Goal: Information Seeking & Learning: Learn about a topic

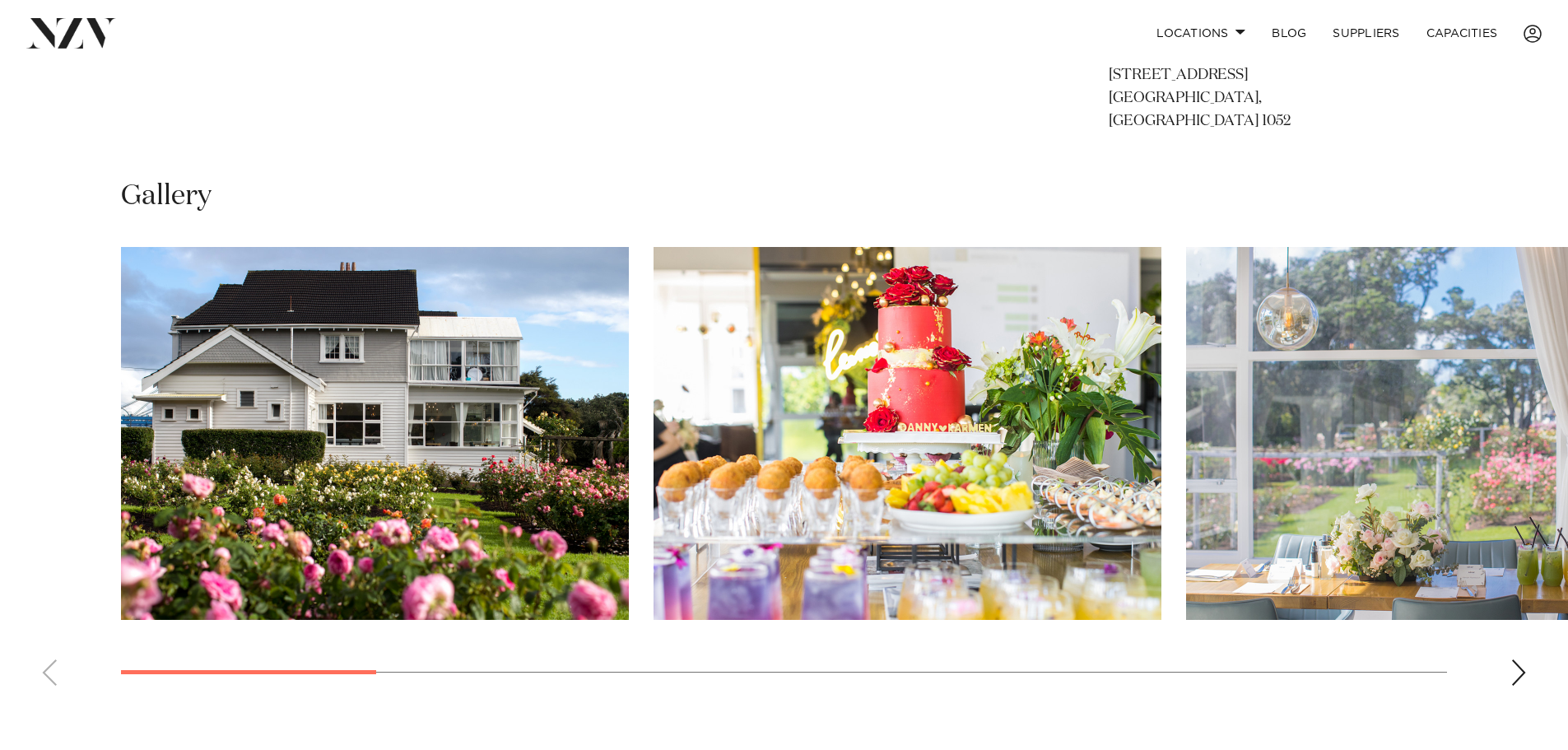
scroll to position [1234, 0]
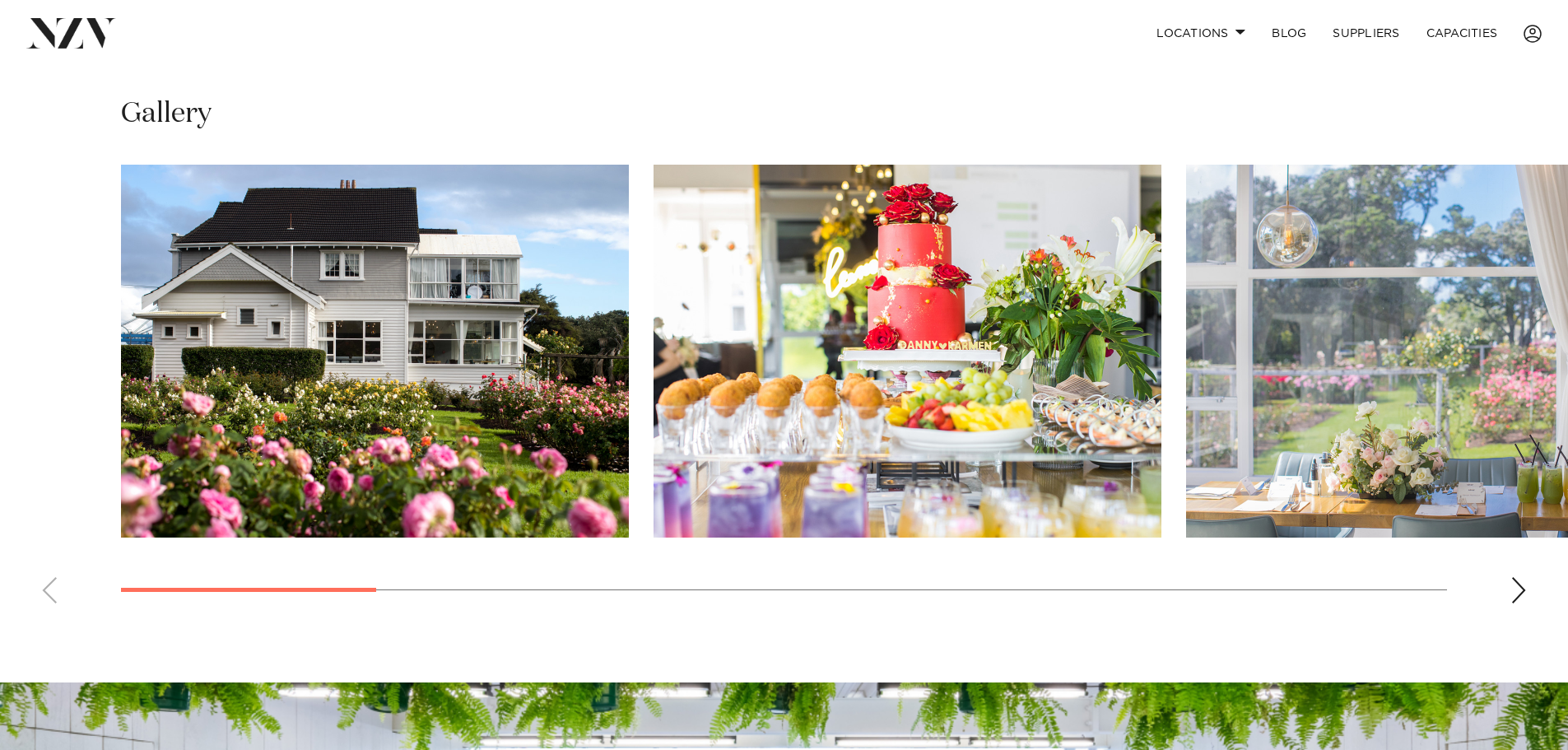
click at [1521, 577] on div "Next slide" at bounding box center [1518, 590] width 16 height 26
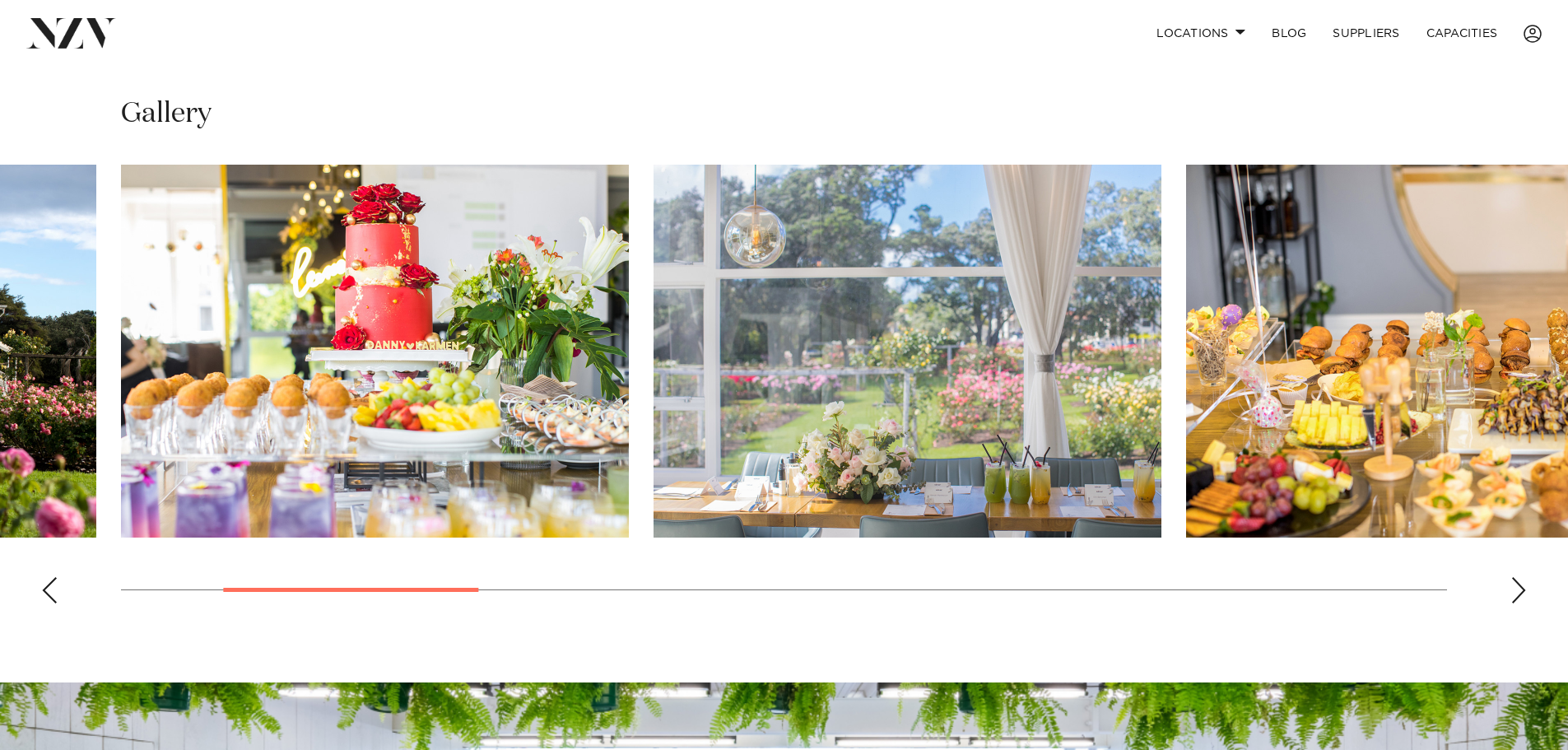
click at [1521, 577] on div "Next slide" at bounding box center [1518, 590] width 16 height 26
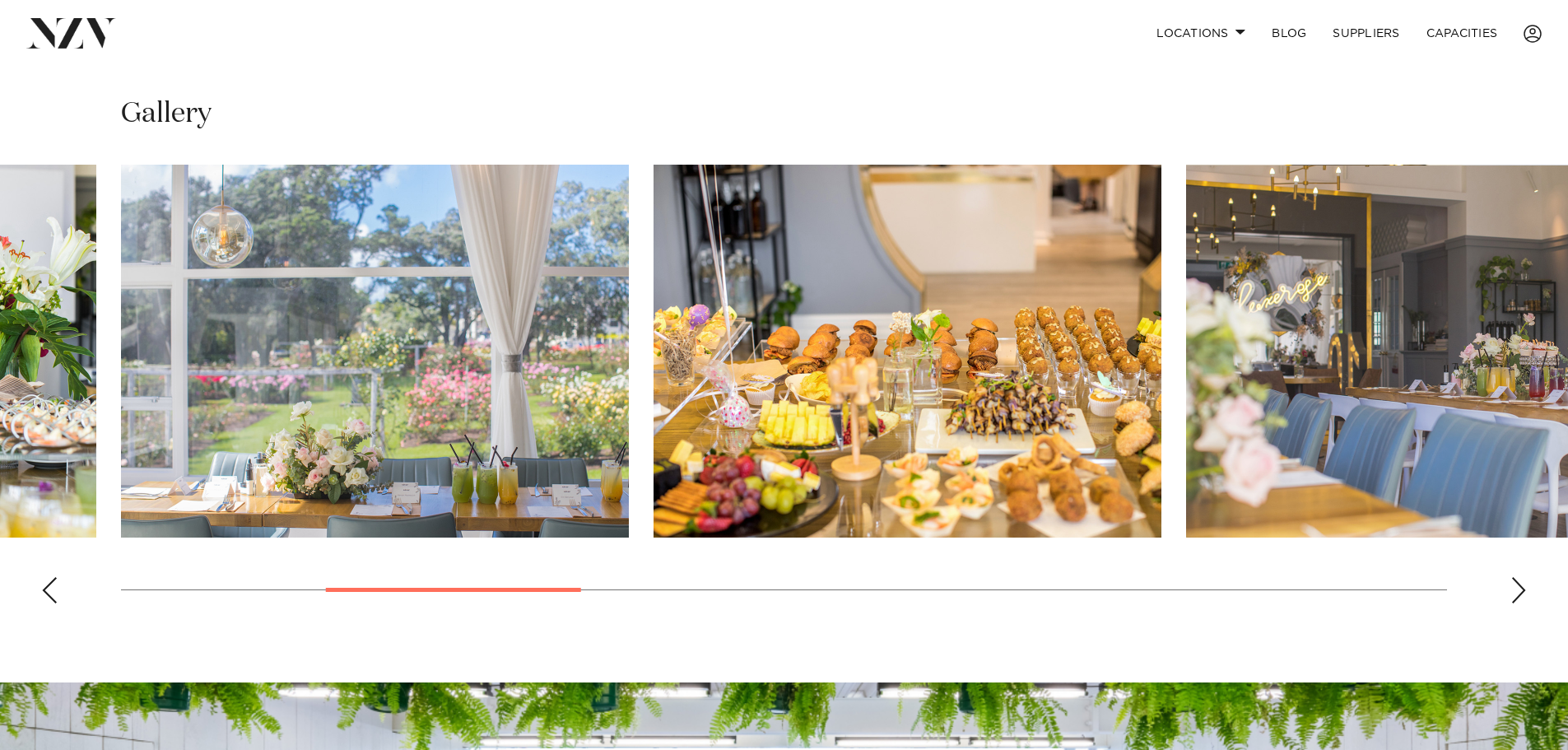
click at [1521, 577] on div "Next slide" at bounding box center [1518, 590] width 16 height 26
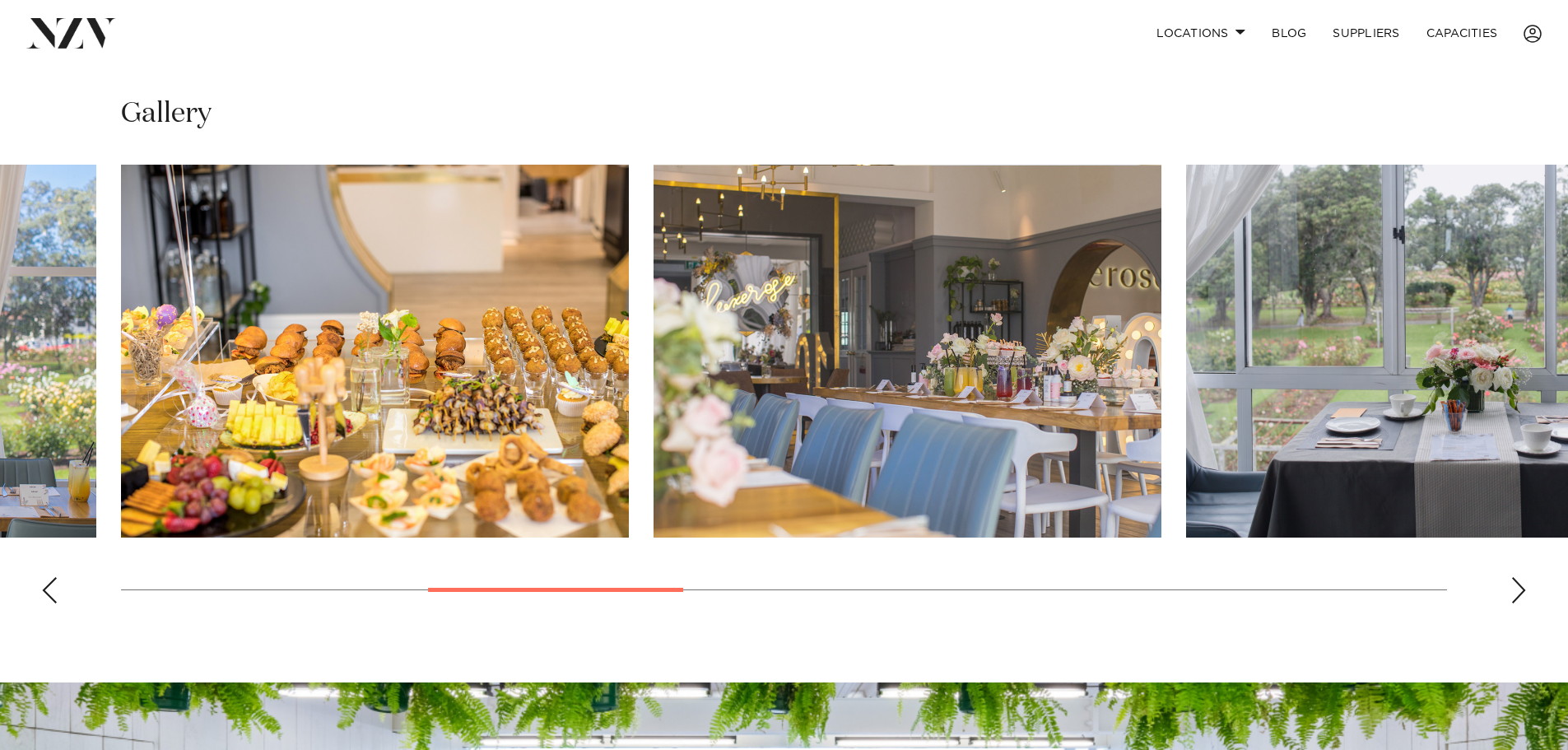
click at [1521, 577] on div "Next slide" at bounding box center [1518, 590] width 16 height 26
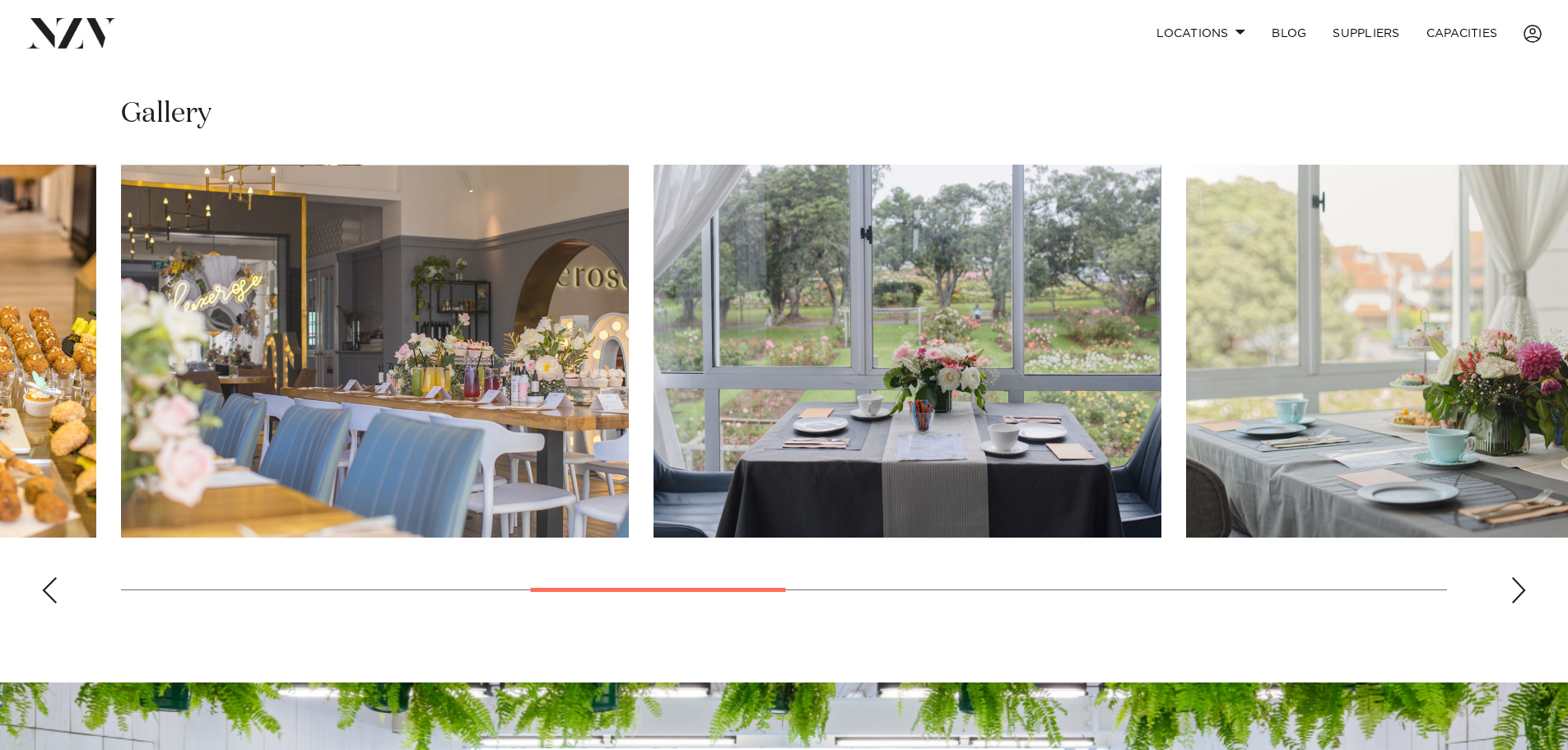
click at [1524, 577] on div "Next slide" at bounding box center [1518, 590] width 16 height 26
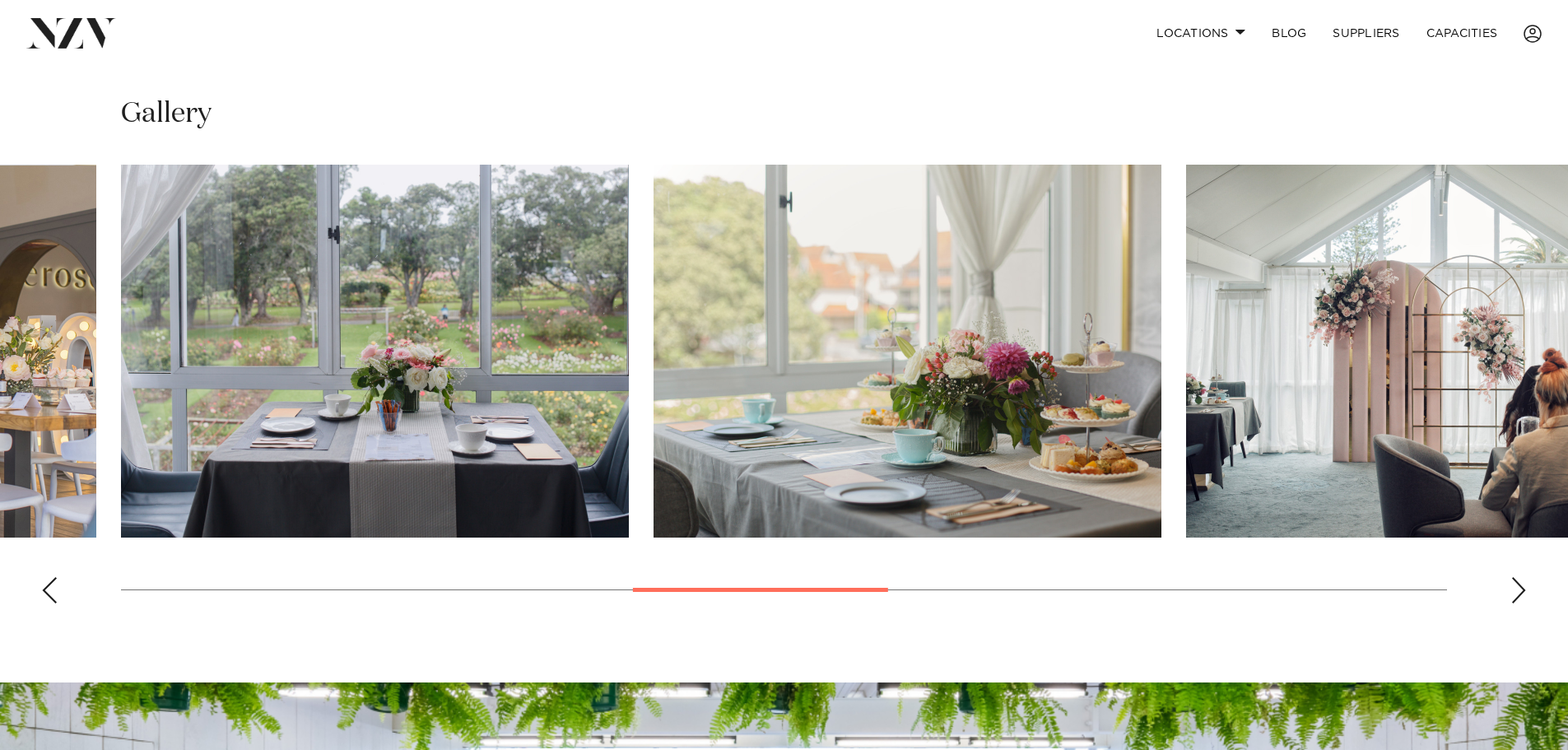
click at [1523, 577] on div "Next slide" at bounding box center [1518, 590] width 16 height 26
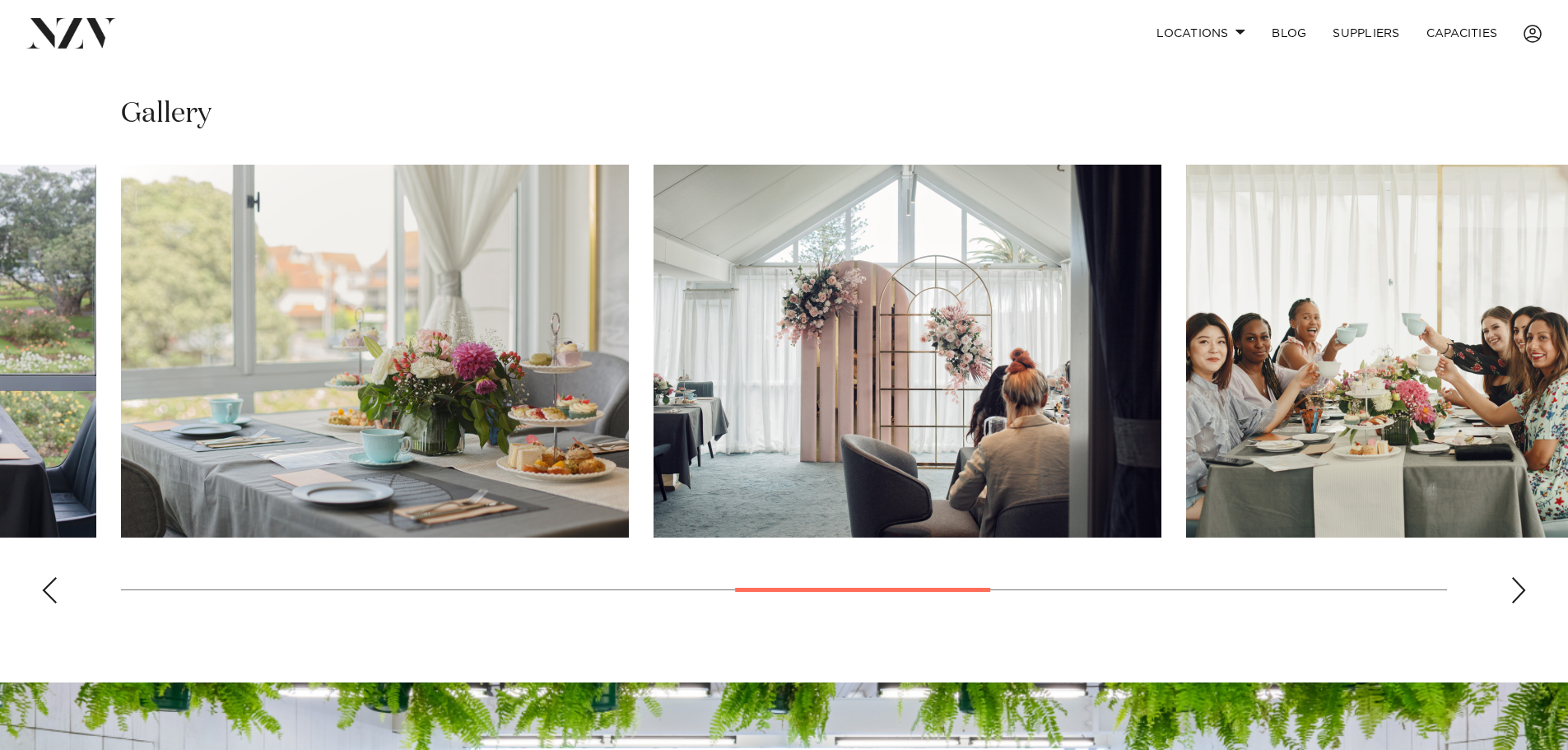
click at [1522, 577] on div "Next slide" at bounding box center [1518, 590] width 16 height 26
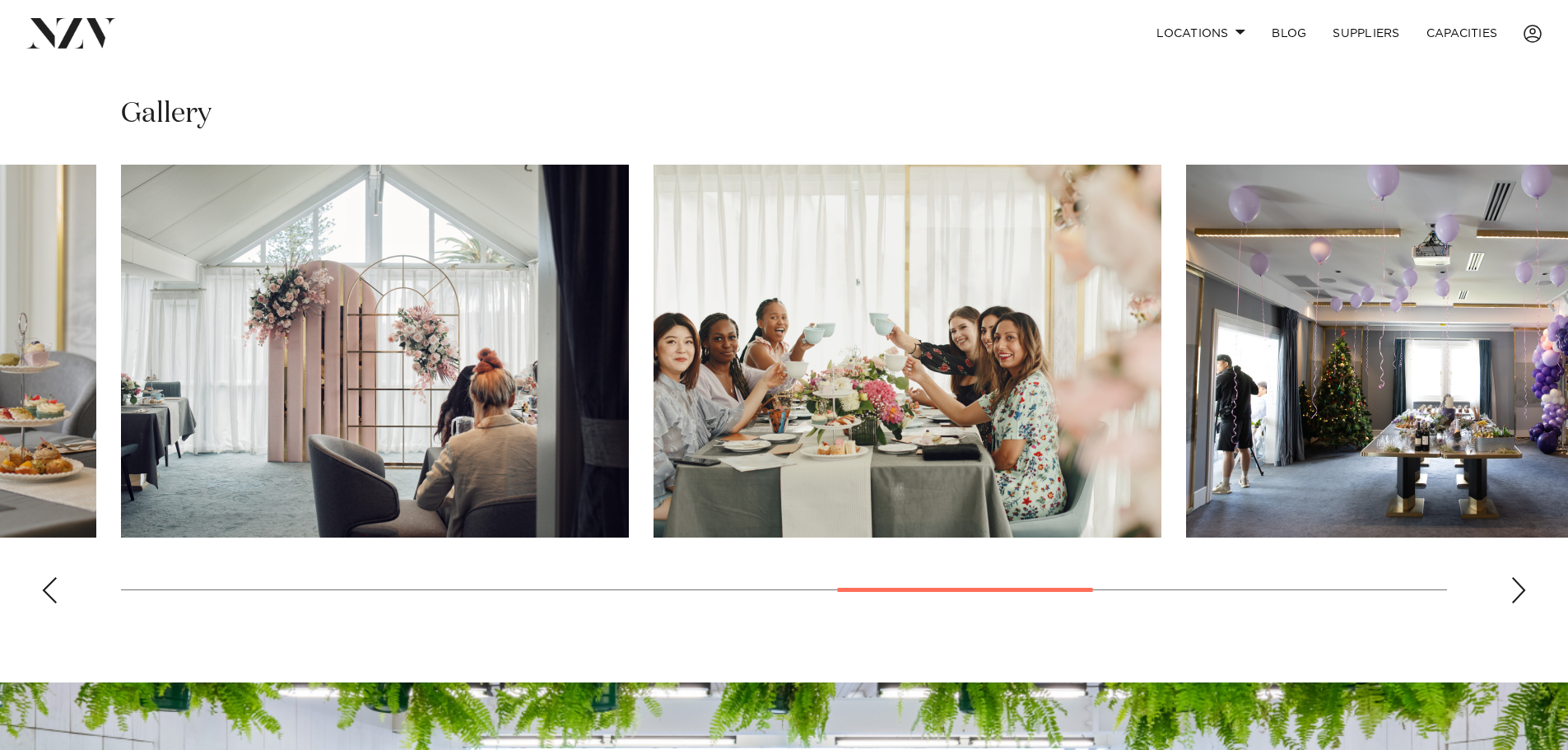
click at [1522, 577] on div "Next slide" at bounding box center [1518, 590] width 16 height 26
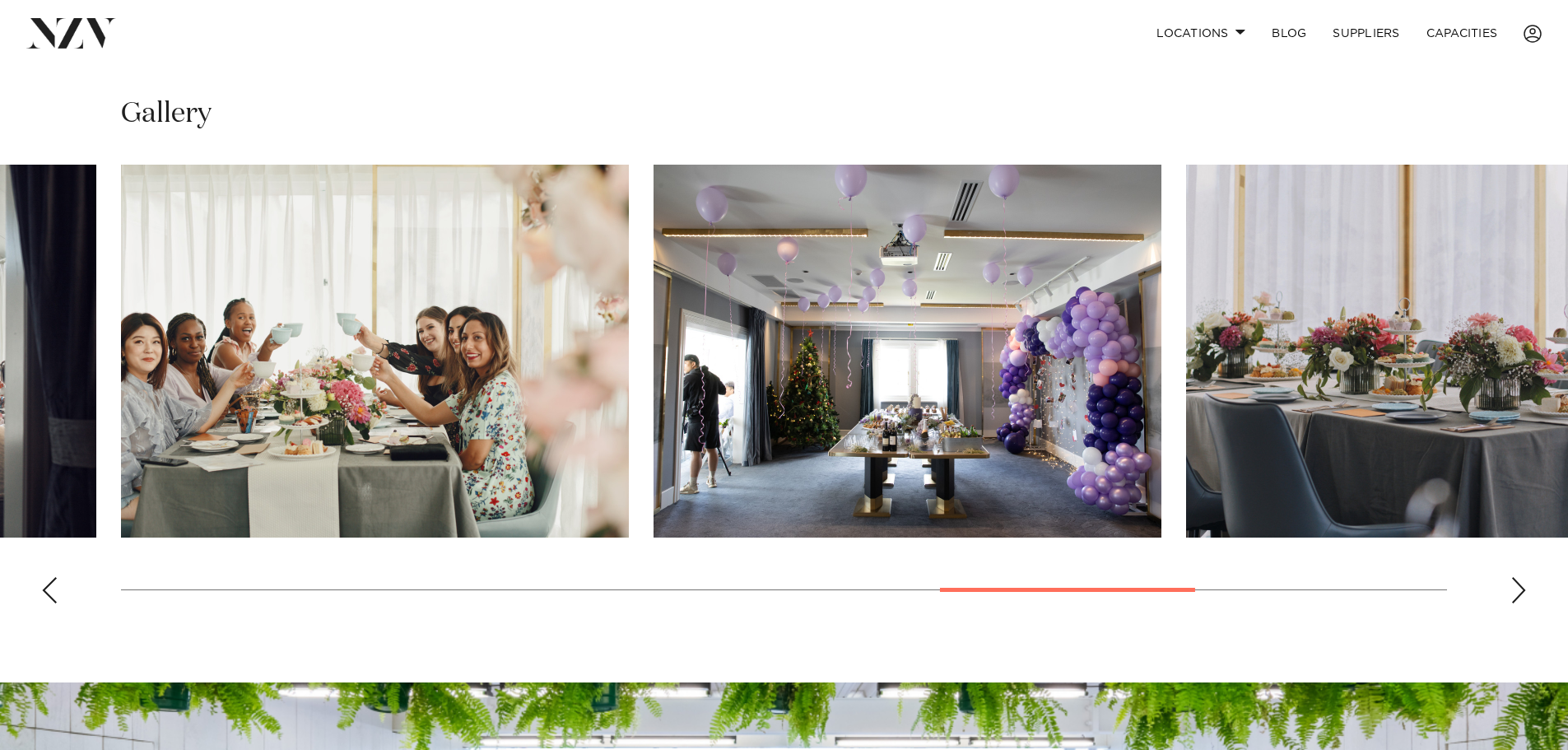
click at [1513, 577] on div "Next slide" at bounding box center [1518, 590] width 16 height 26
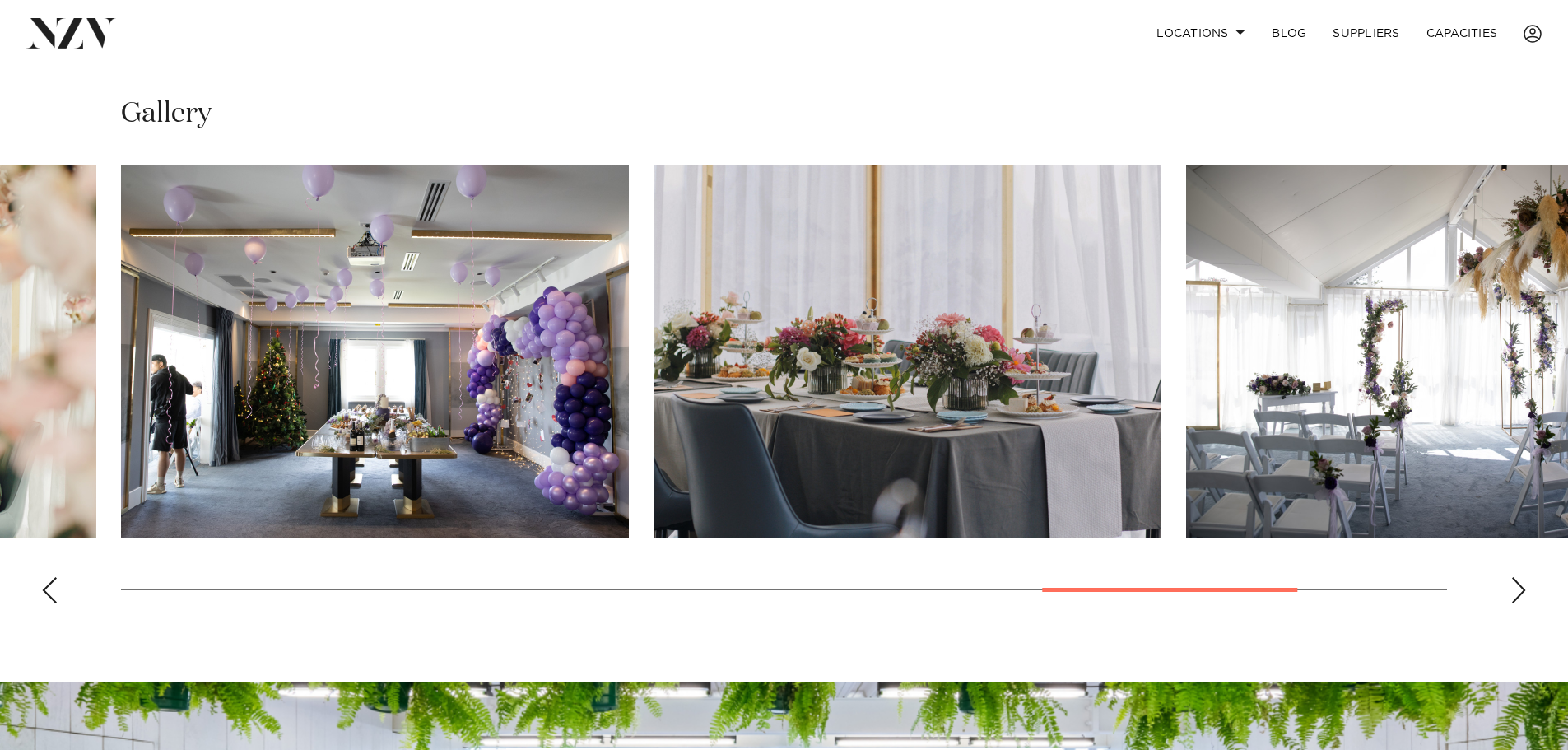
click at [1511, 577] on div "Next slide" at bounding box center [1518, 590] width 16 height 26
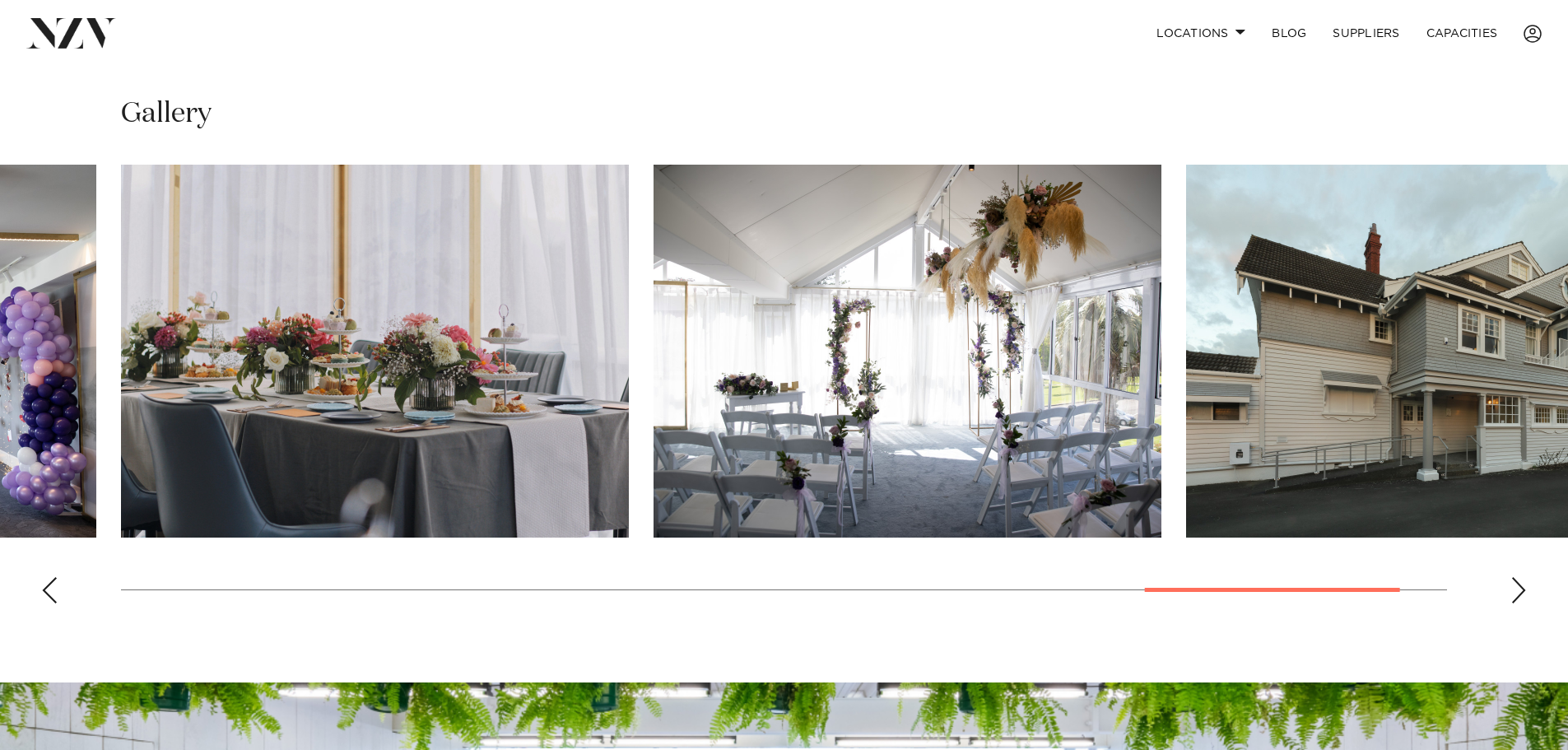
click at [1514, 577] on div "Next slide" at bounding box center [1518, 590] width 16 height 26
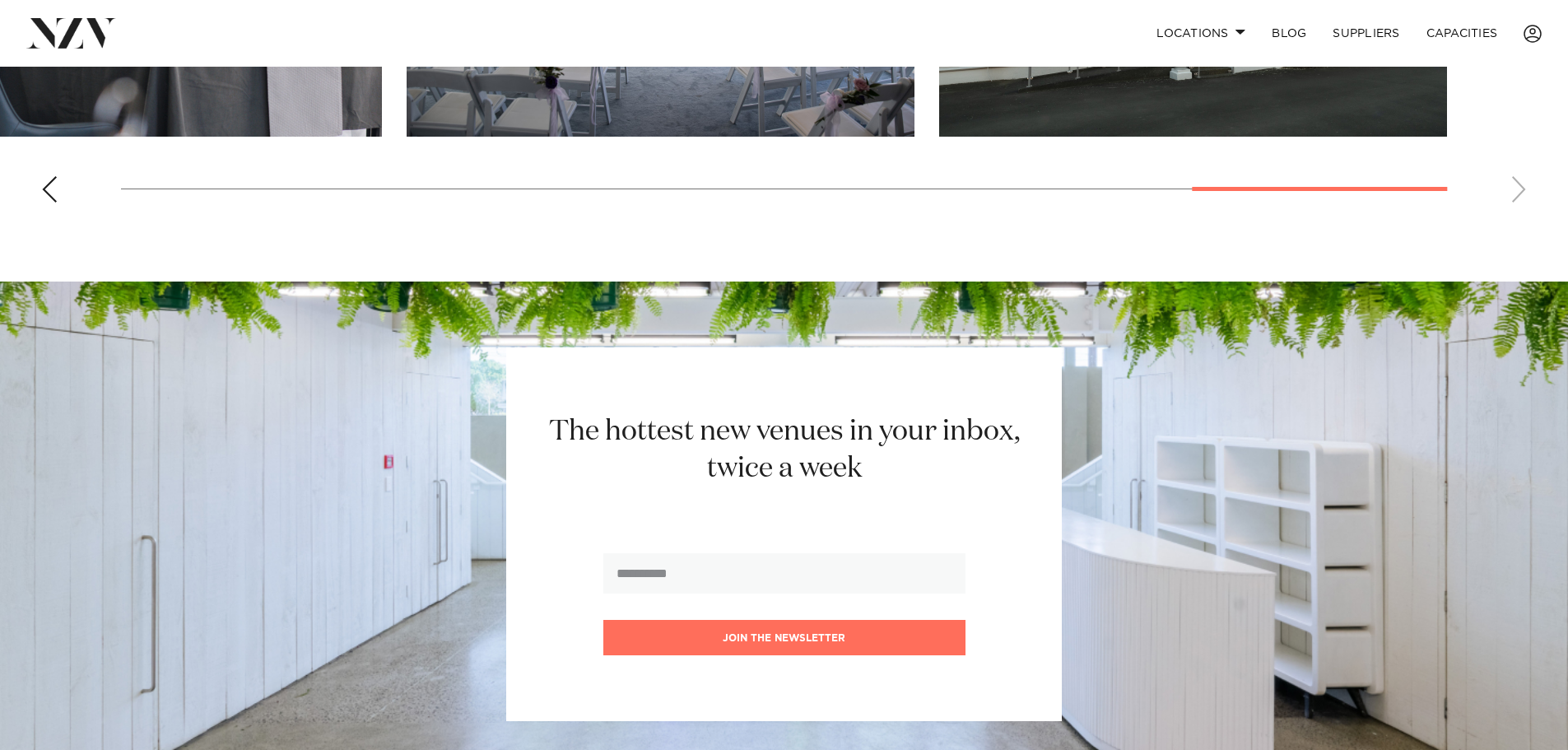
scroll to position [1646, 0]
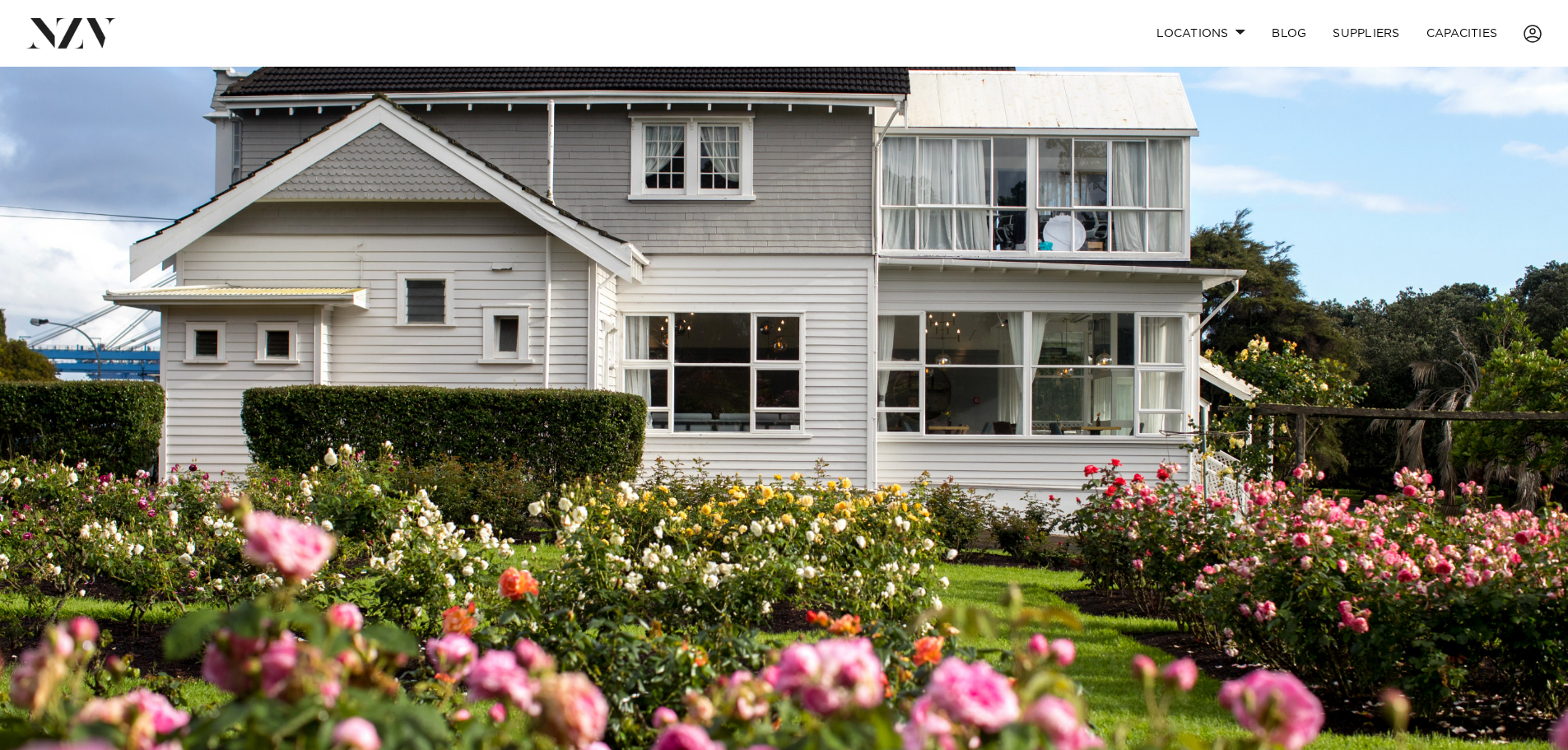
click at [89, 26] on img at bounding box center [71, 32] width 90 height 30
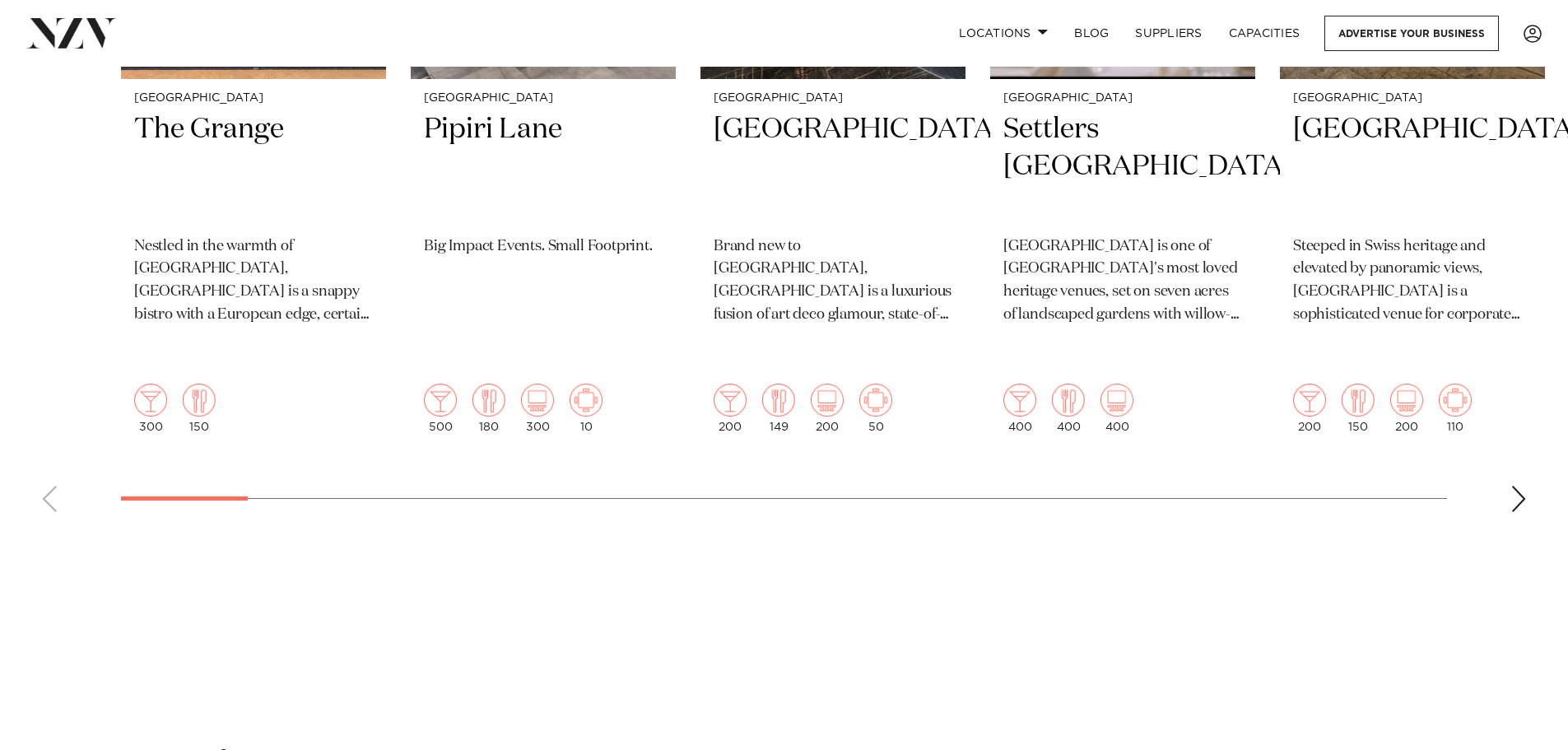
scroll to position [905, 0]
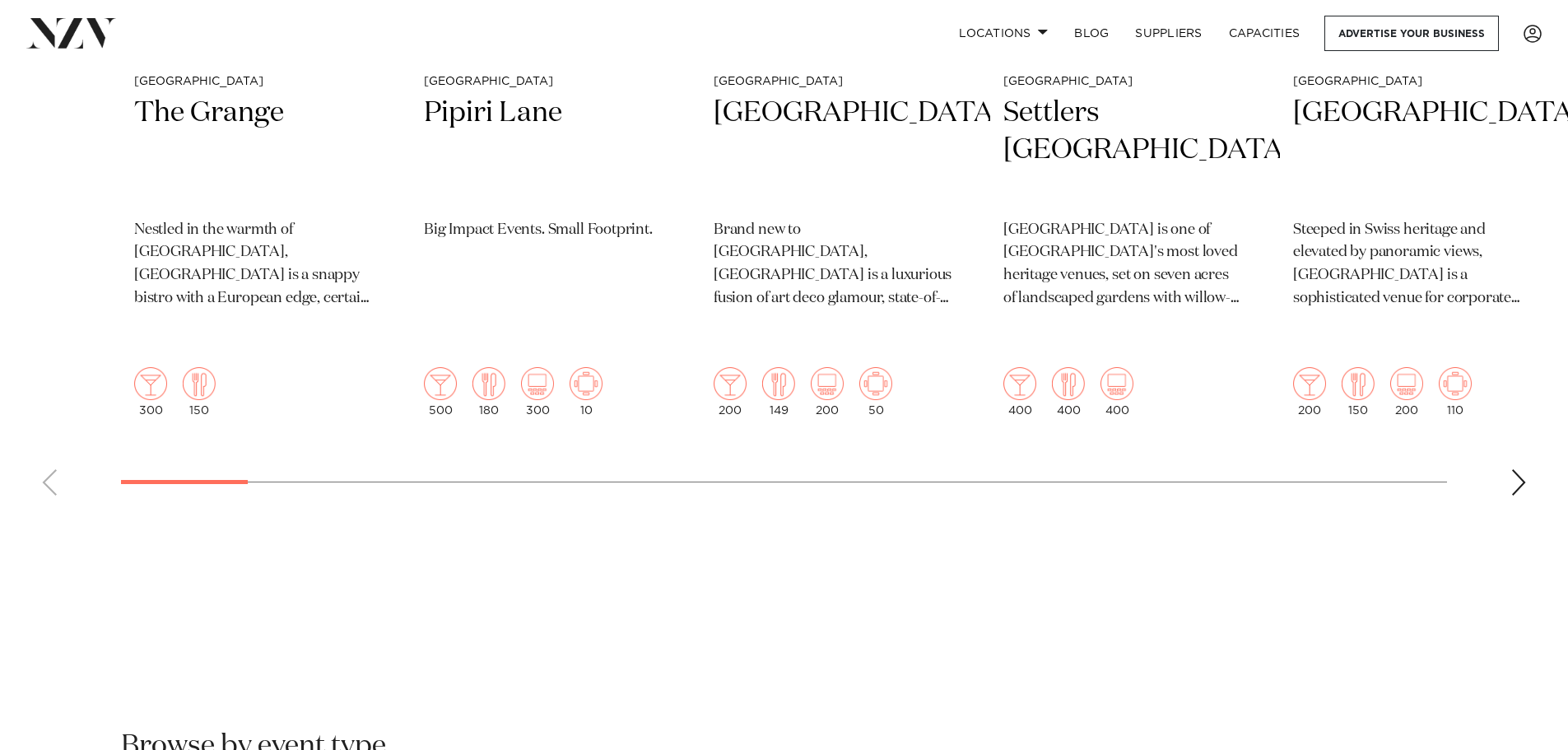
click at [1519, 469] on div "Next slide" at bounding box center [1518, 482] width 16 height 26
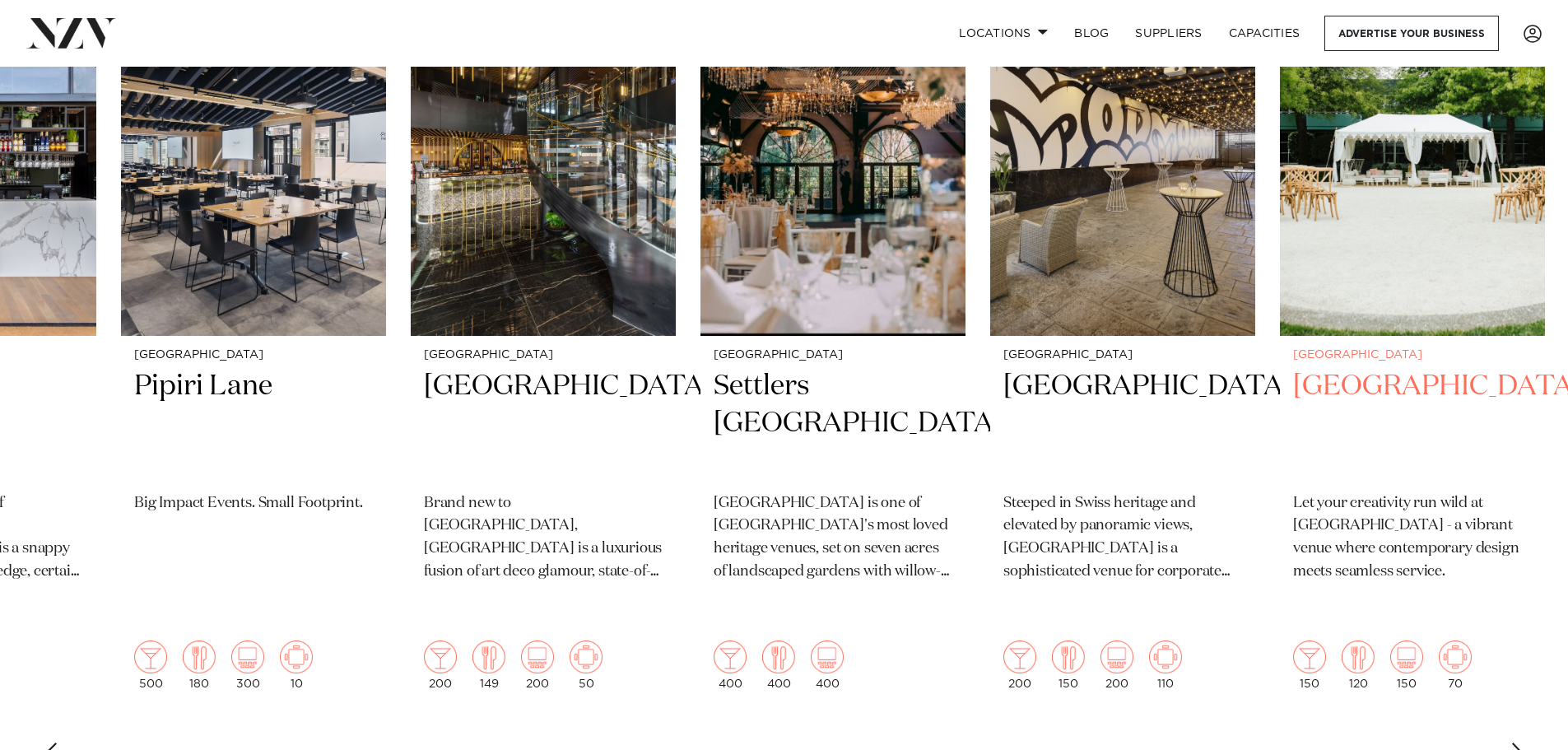
scroll to position [658, 0]
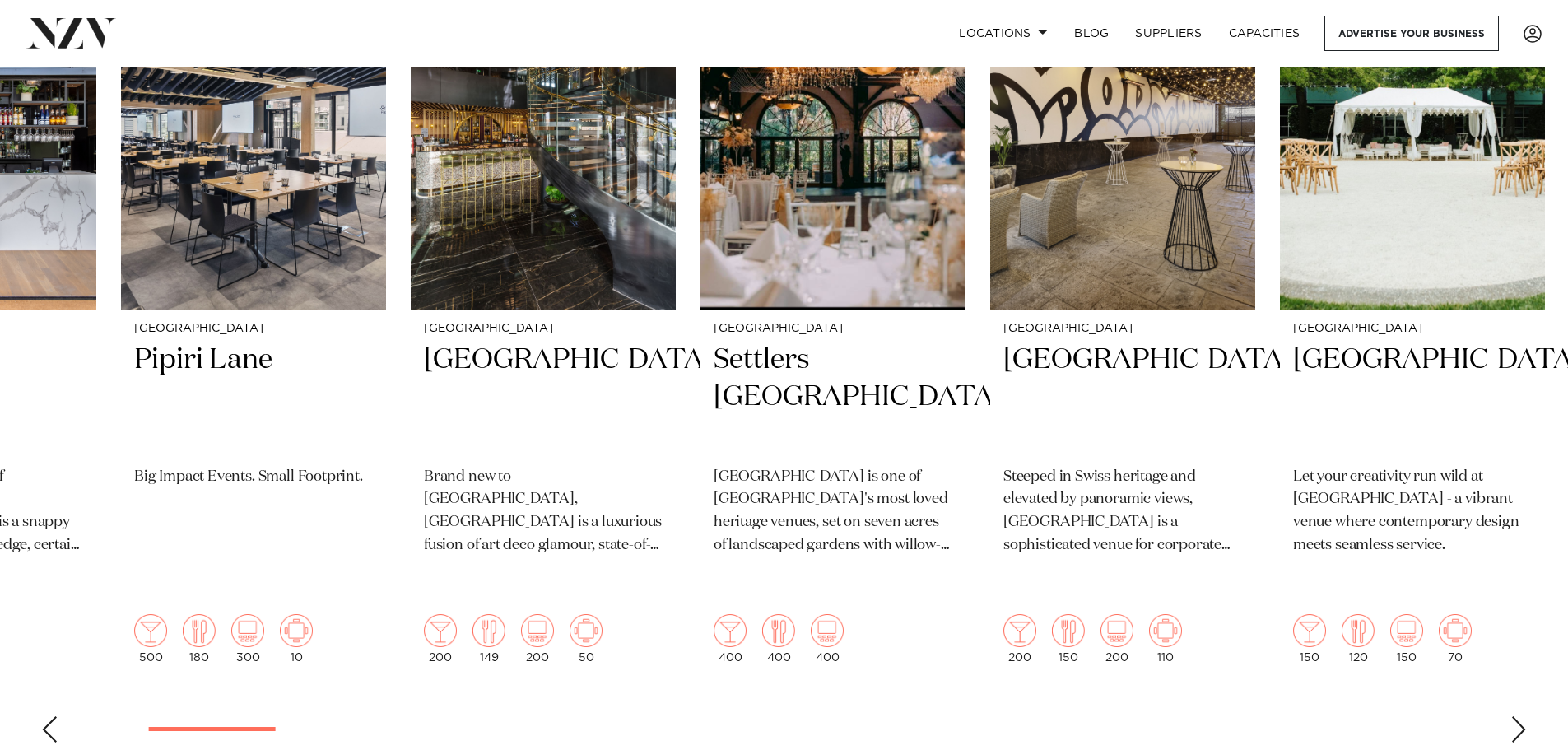
click at [1515, 716] on div "Next slide" at bounding box center [1518, 729] width 16 height 26
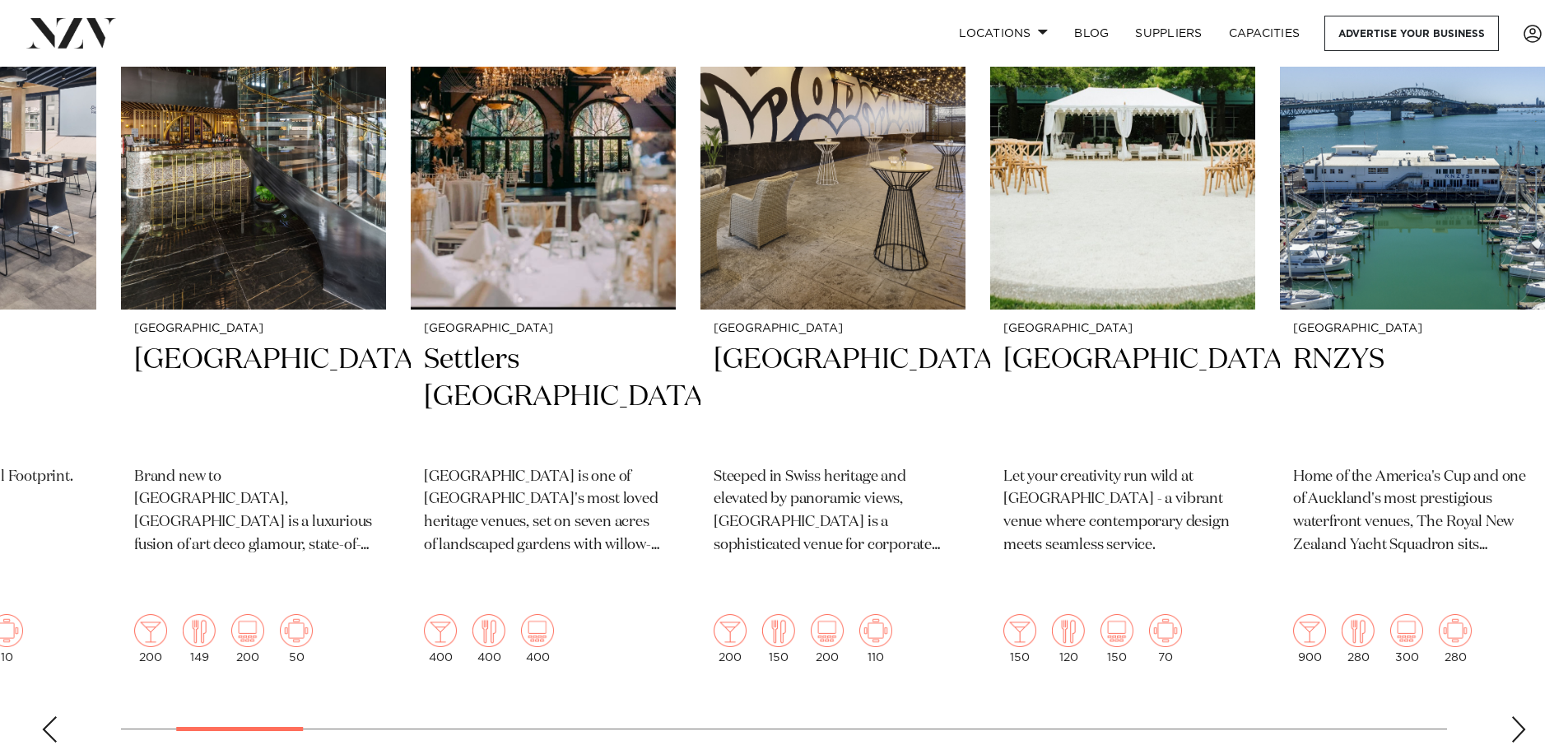
click at [1515, 716] on div "Next slide" at bounding box center [1518, 729] width 16 height 26
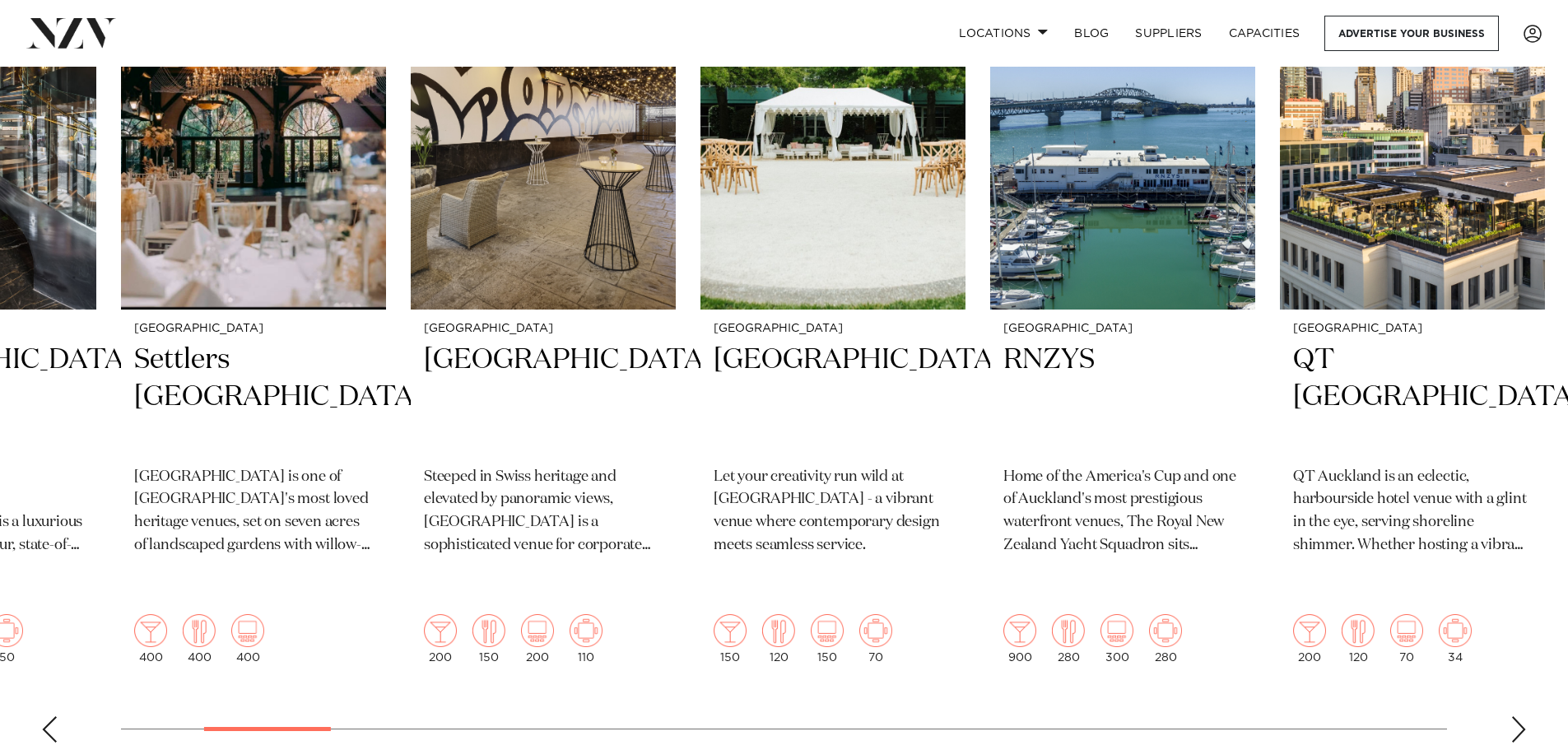
click at [1515, 716] on div "Next slide" at bounding box center [1518, 729] width 16 height 26
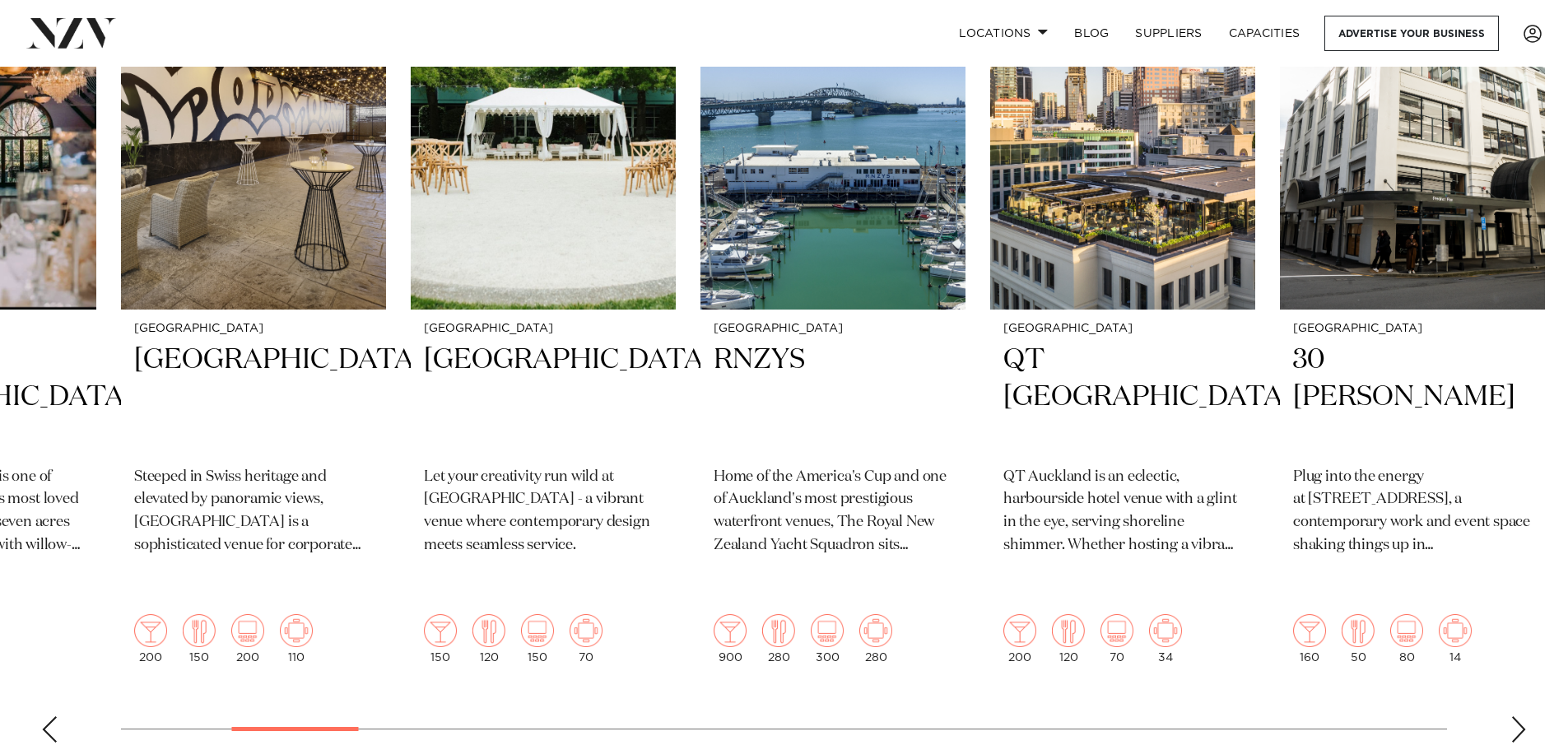
click at [1515, 716] on div "Next slide" at bounding box center [1518, 729] width 16 height 26
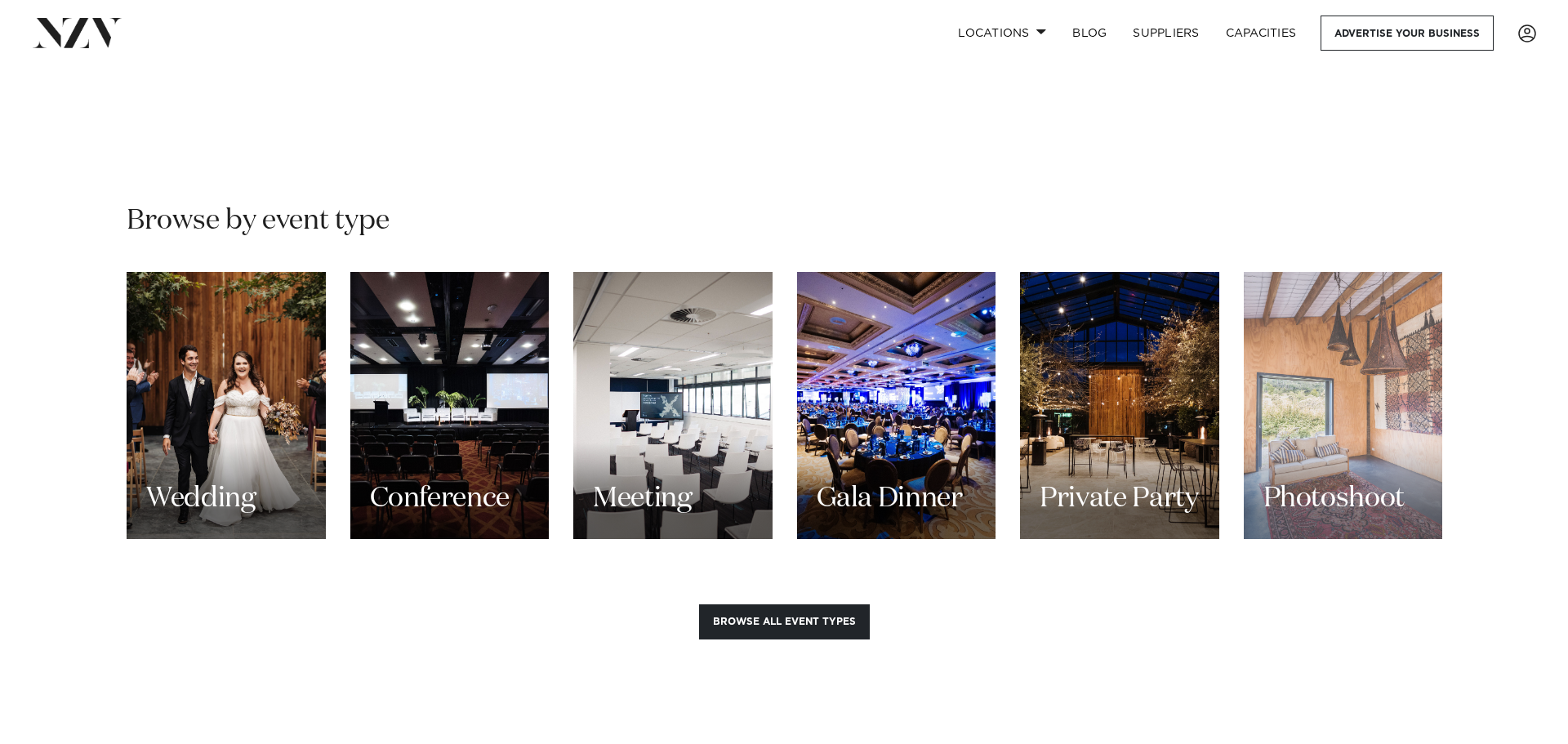
scroll to position [1469, 0]
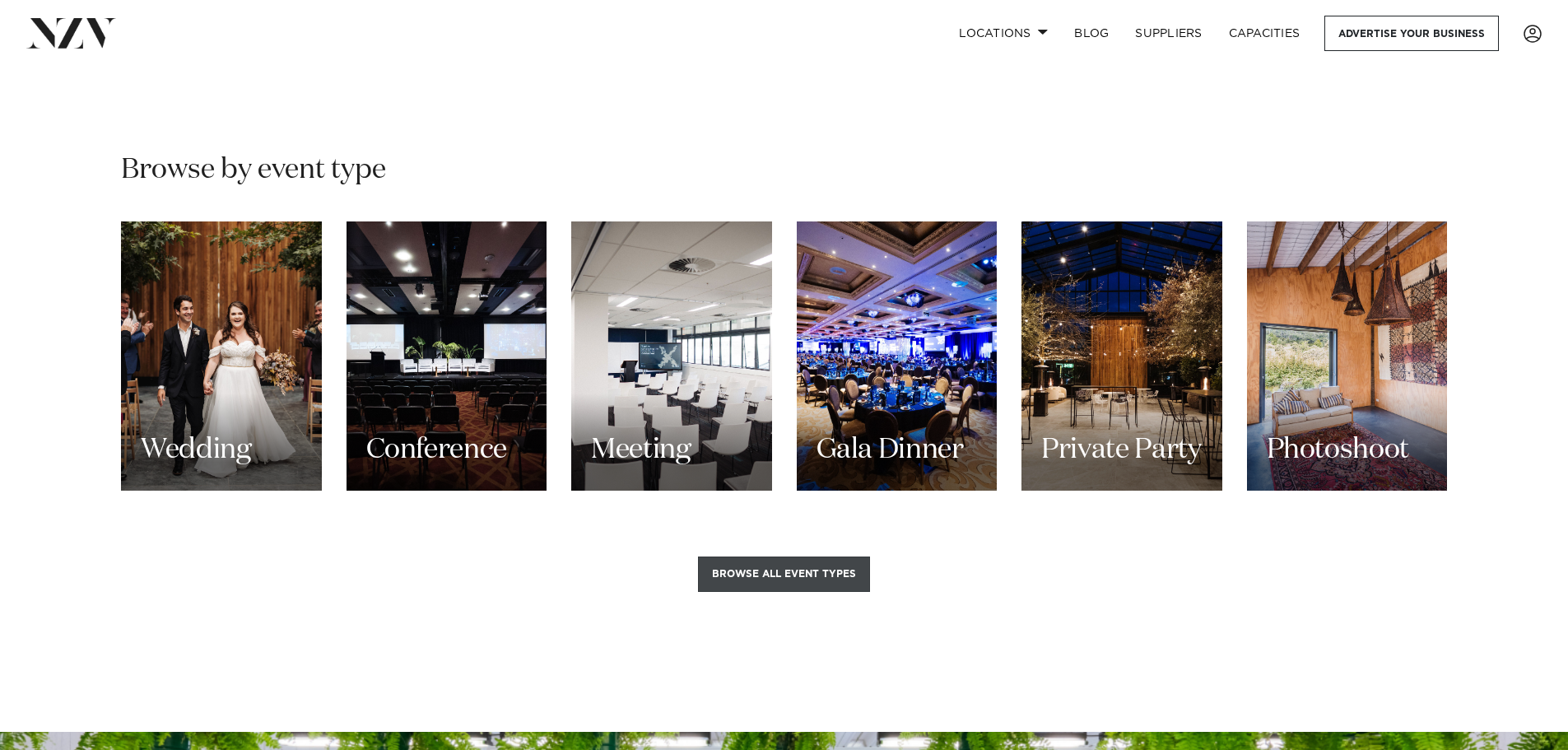
click at [816, 556] on button "Browse all event types" at bounding box center [784, 573] width 172 height 35
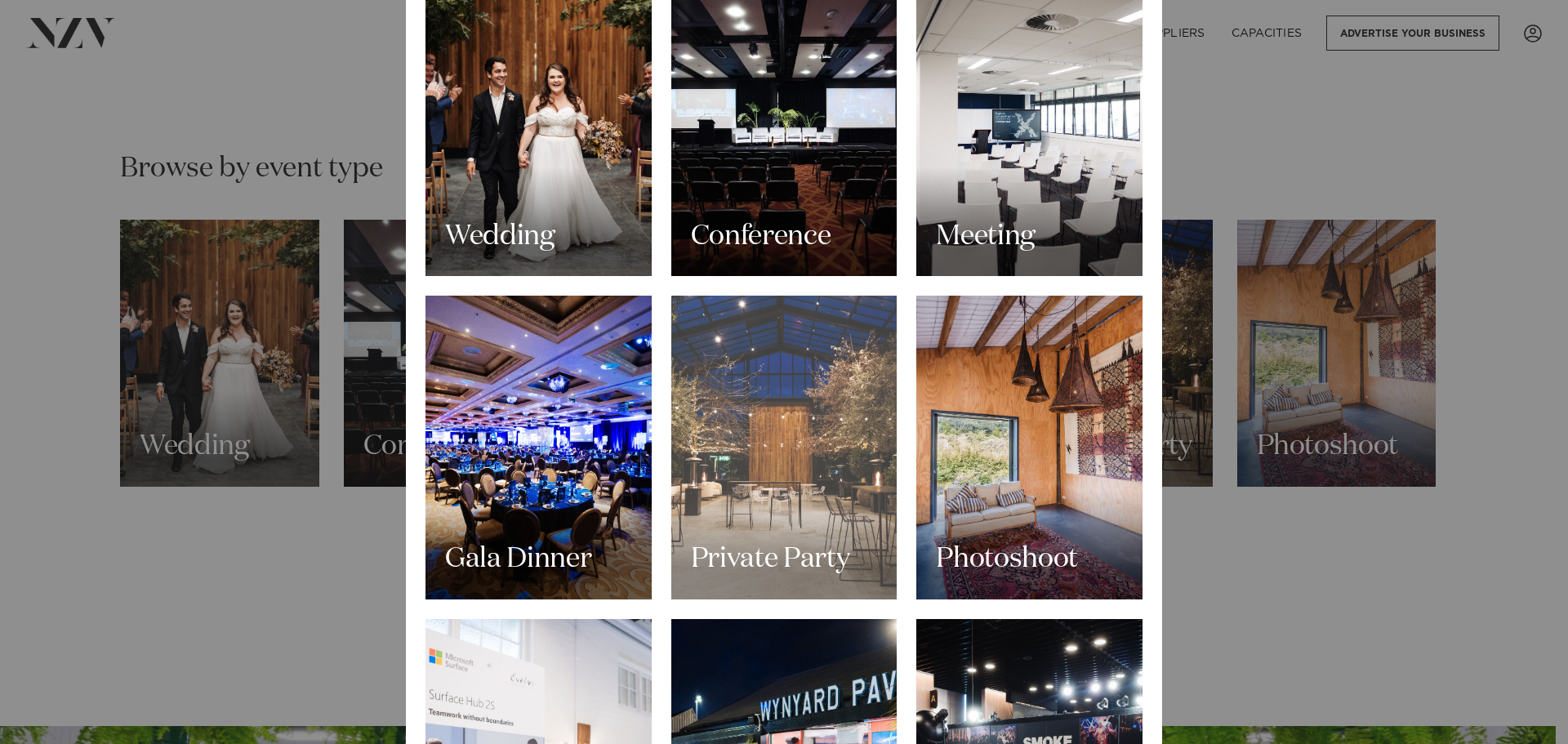
scroll to position [163, 0]
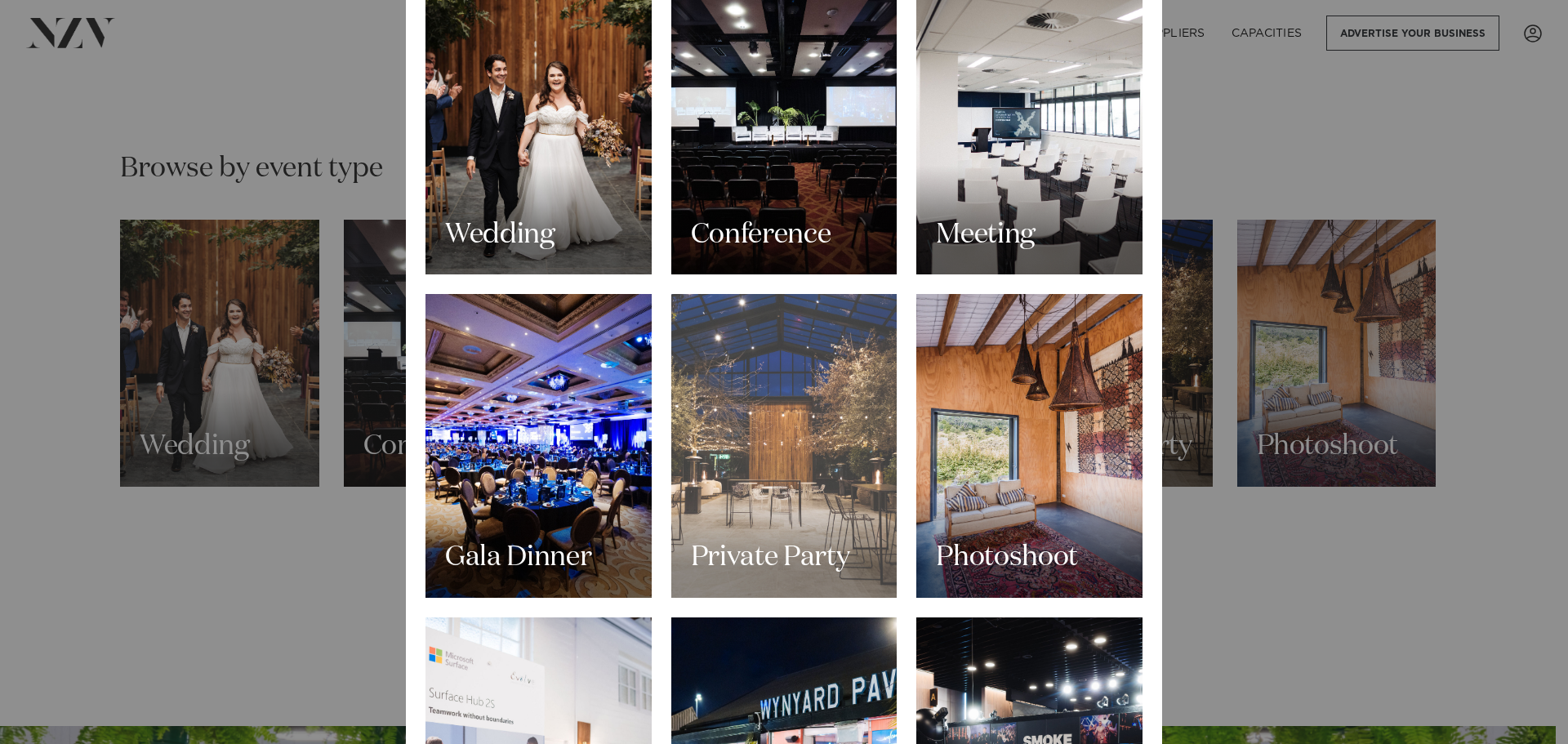
click at [817, 437] on div "Private Party" at bounding box center [784, 445] width 226 height 303
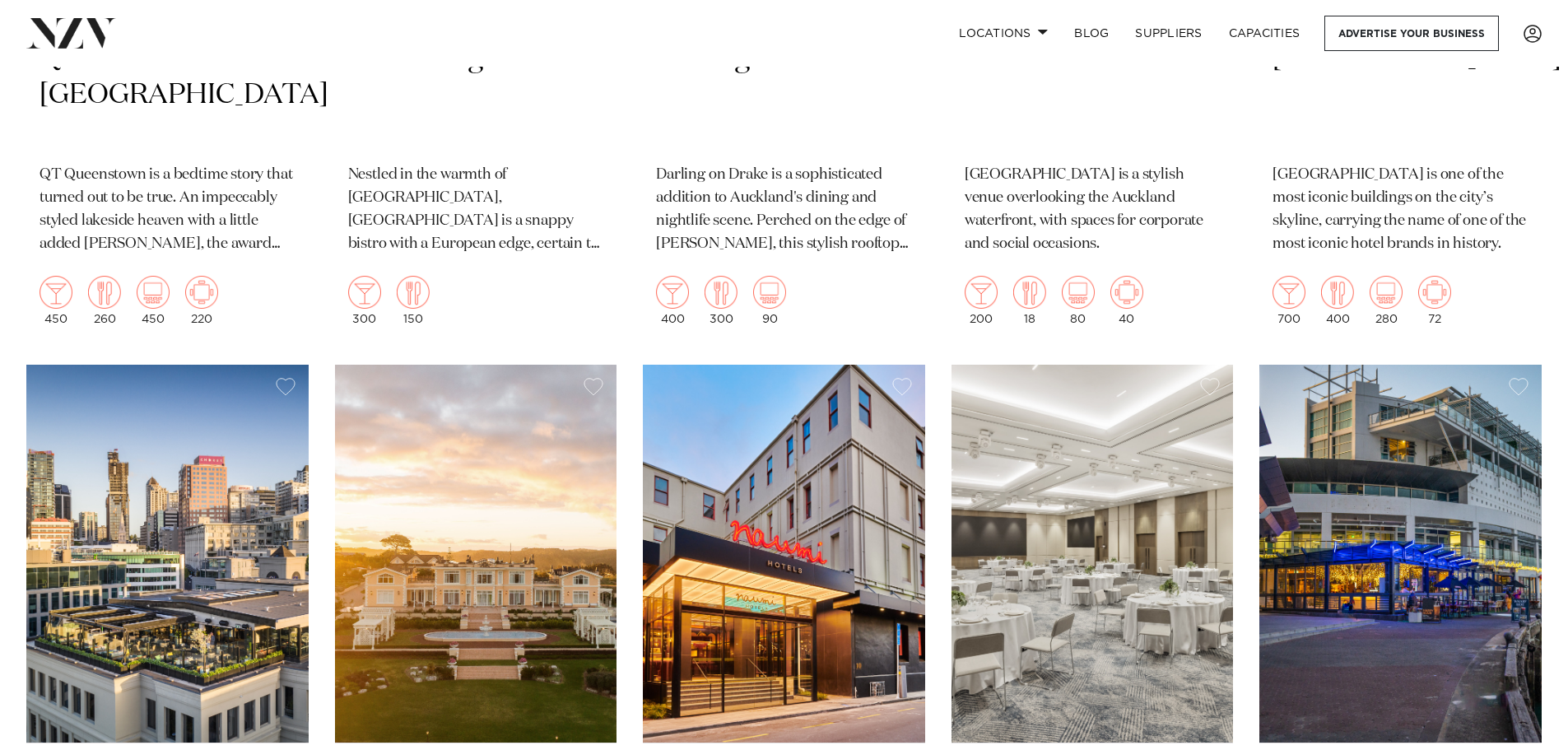
scroll to position [4772, 0]
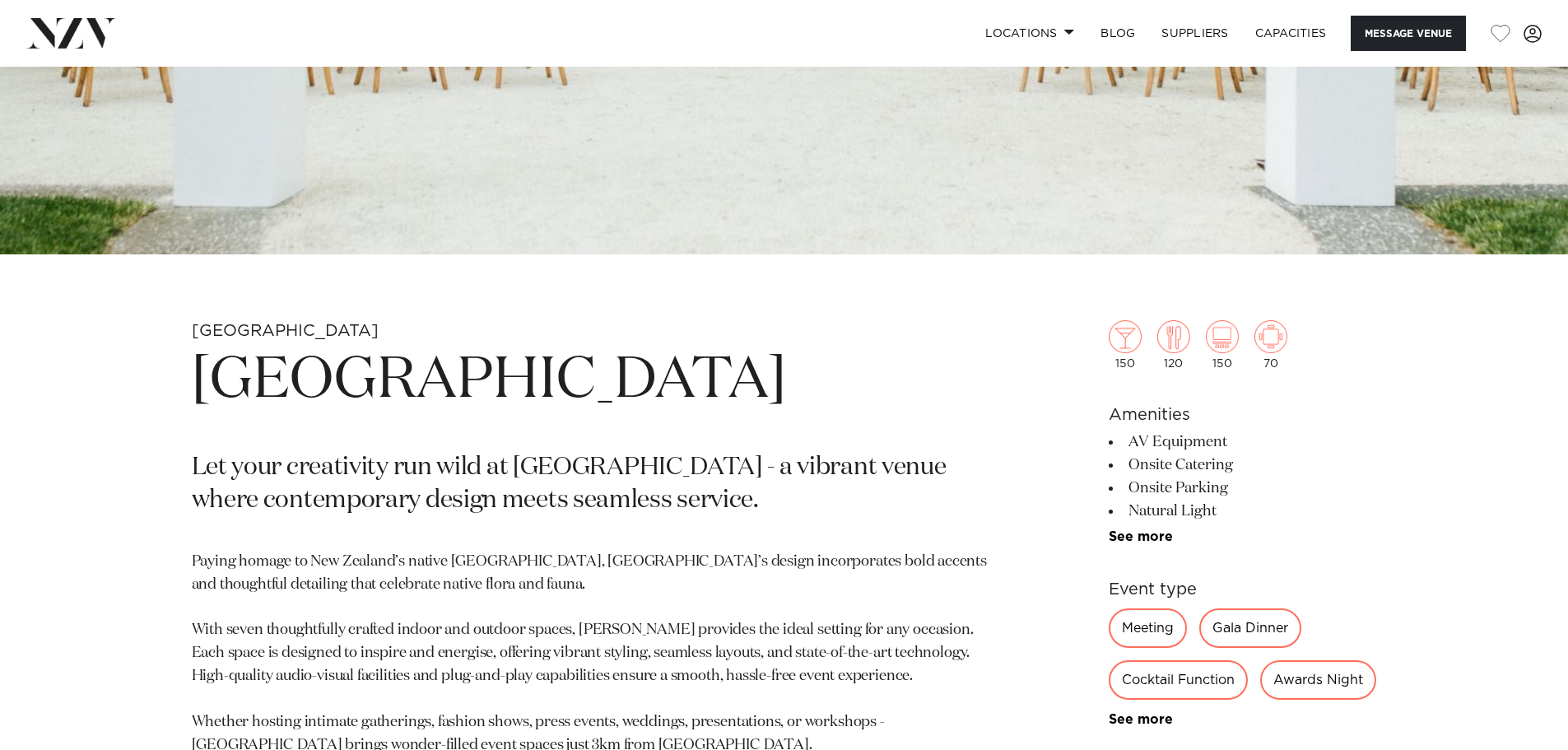
scroll to position [576, 0]
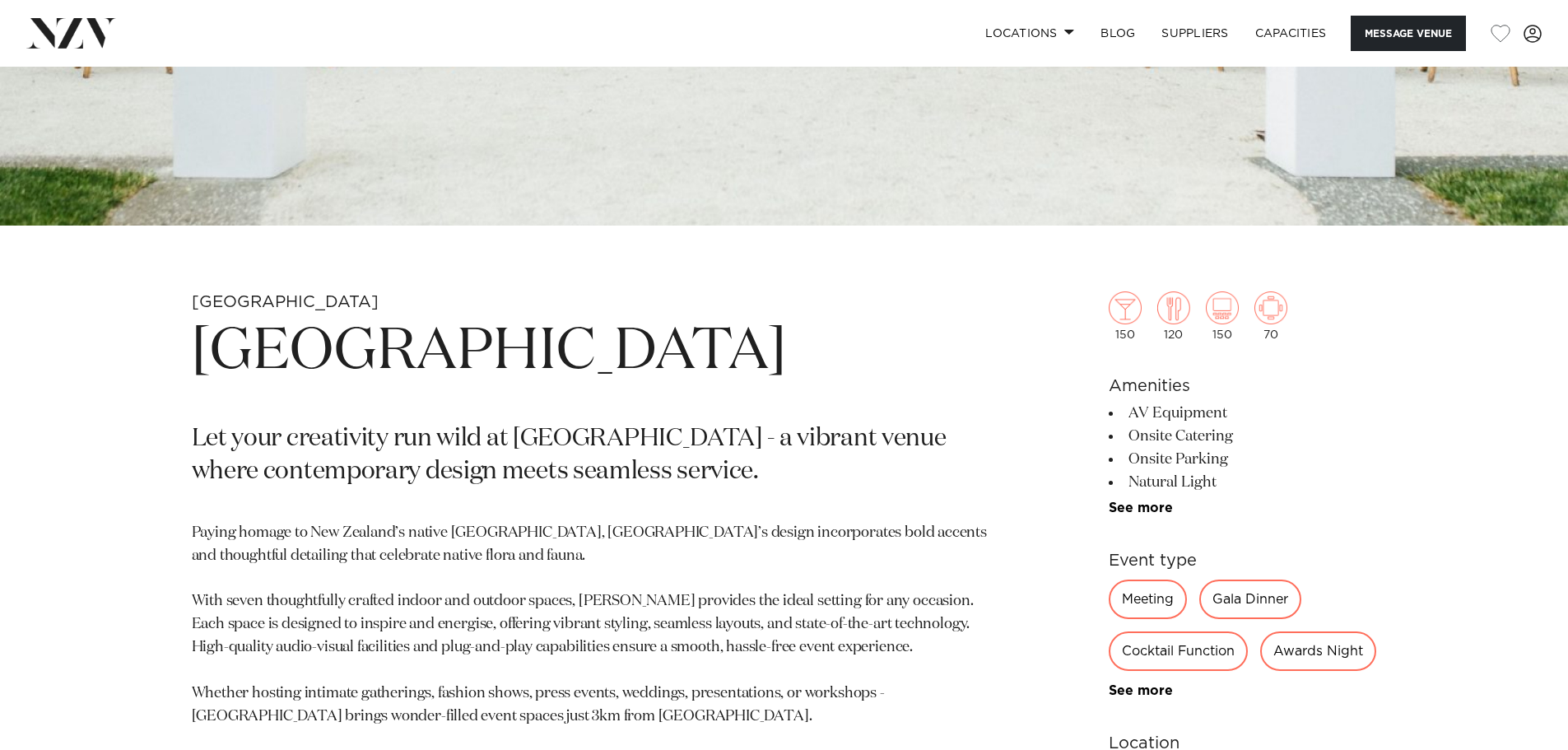
drag, startPoint x: 1153, startPoint y: 453, endPoint x: 1245, endPoint y: 451, distance: 92.0
click at [1245, 451] on li "Onsite Parking" at bounding box center [1243, 459] width 268 height 23
drag, startPoint x: 1158, startPoint y: 477, endPoint x: 1232, endPoint y: 478, distance: 74.0
click at [1232, 478] on li "Natural Light" at bounding box center [1243, 482] width 268 height 23
click at [1132, 509] on link "See more" at bounding box center [1173, 507] width 128 height 13
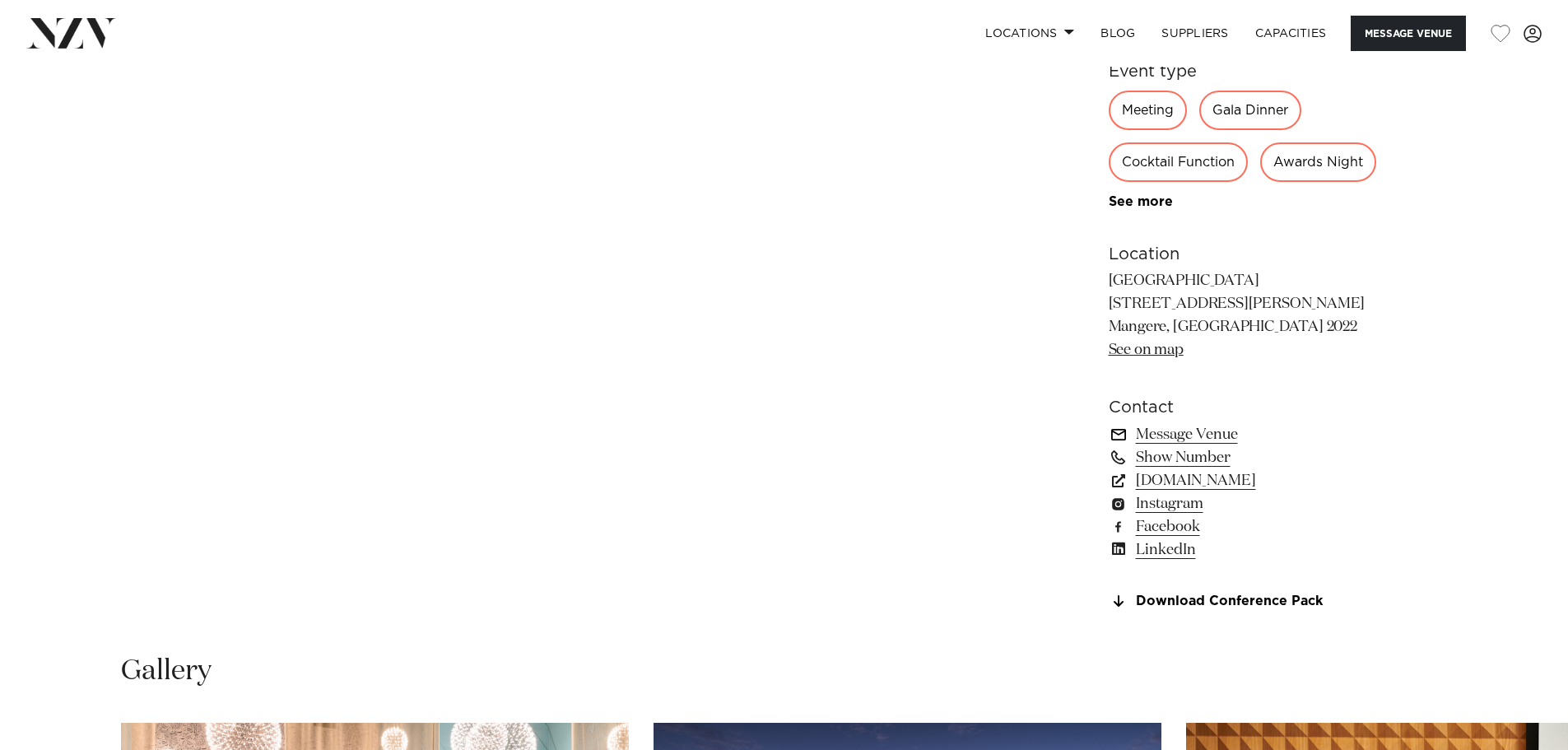
scroll to position [1646, 0]
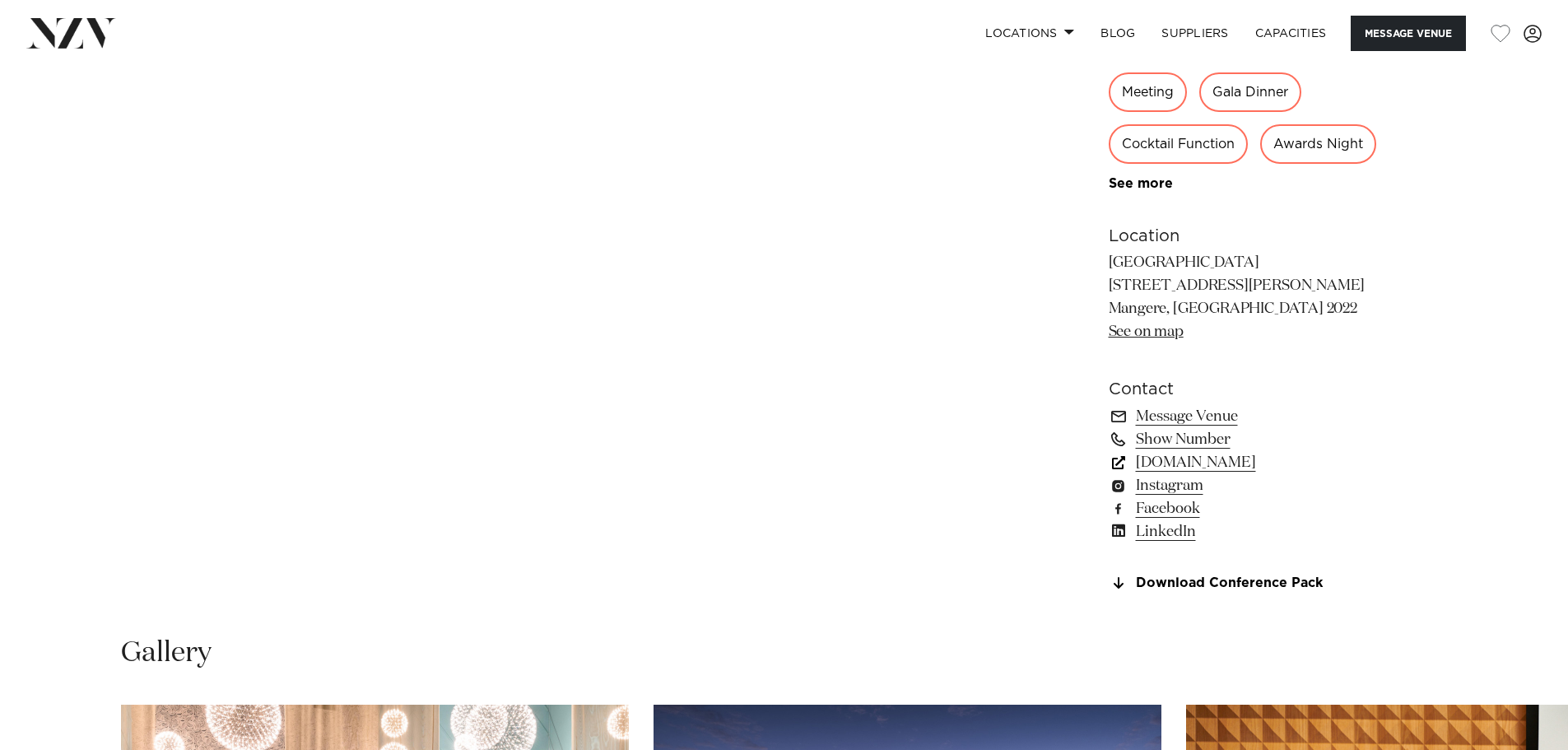
click at [1170, 474] on link "naumihotels.com" at bounding box center [1243, 462] width 268 height 23
